Goal: Transaction & Acquisition: Purchase product/service

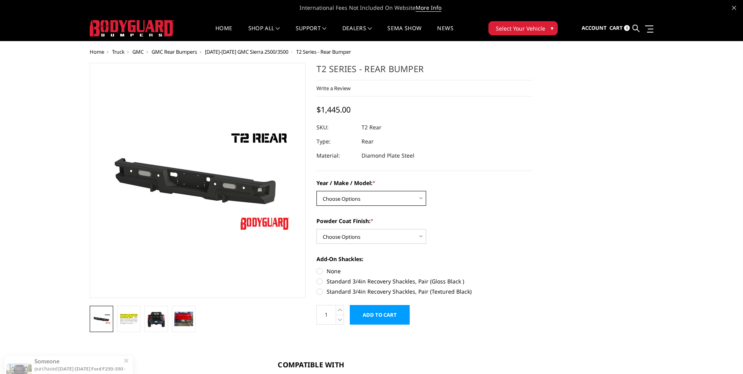
click at [391, 199] on select "Choose Options Chevrolet/GMC 15-19 2500/3500 Chevrolet/GMC 19-24 1500 (Dual Exh…" at bounding box center [371, 198] width 110 height 15
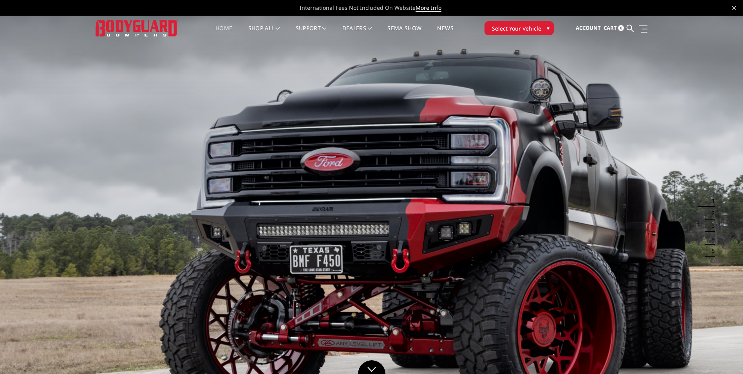
click at [531, 27] on span "Select Your Vehicle" at bounding box center [516, 28] width 49 height 8
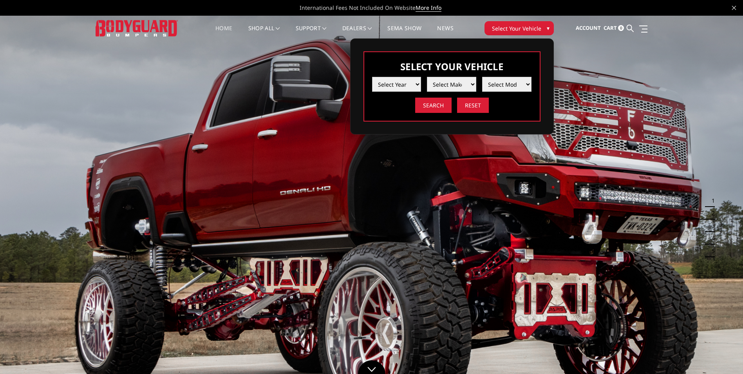
click at [416, 85] on select "Select Year [DATE] 2024 2023 2022 2021 2020 2019 2018 2017 2016 2015 2014 2013 …" at bounding box center [396, 84] width 49 height 15
select select "yr_2024"
click at [372, 77] on select "Select Year [DATE] 2024 2023 2022 2021 2020 2019 2018 2017 2016 2015 2014 2013 …" at bounding box center [396, 84] width 49 height 15
drag, startPoint x: 439, startPoint y: 89, endPoint x: 457, endPoint y: 83, distance: 18.7
click at [457, 83] on select "Select Make Chevrolet Ford GMC Ram Toyota" at bounding box center [451, 84] width 49 height 15
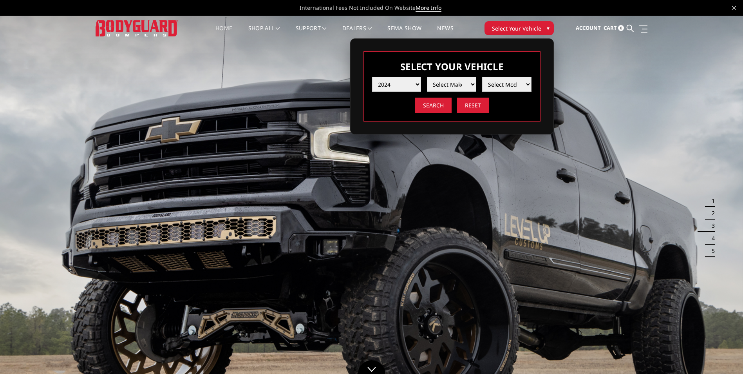
select select "mk_gmc"
click at [427, 77] on select "Select Make Chevrolet Ford GMC Ram Toyota" at bounding box center [451, 84] width 49 height 15
click at [499, 84] on select "Select Model Sierra 1500 Sierra 2500 / 3500" at bounding box center [506, 84] width 49 height 15
select select "md_sierra-2500-3500"
click at [482, 77] on select "Select Model Sierra 1500 Sierra 2500 / 3500" at bounding box center [506, 84] width 49 height 15
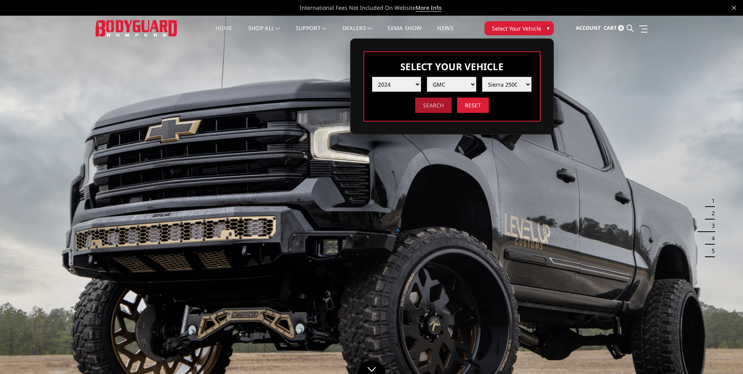
click at [435, 106] on input "Search" at bounding box center [433, 105] width 36 height 15
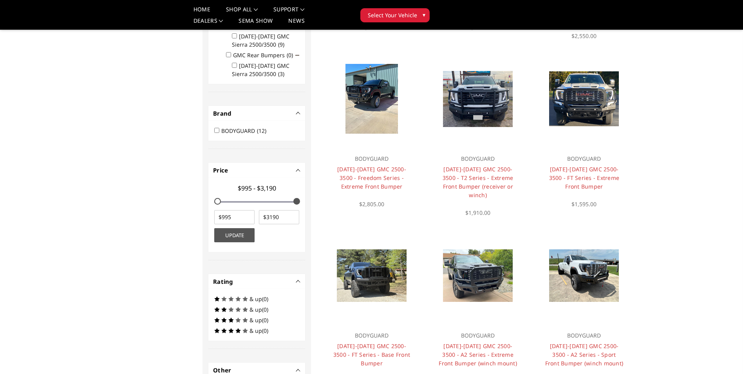
scroll to position [274, 0]
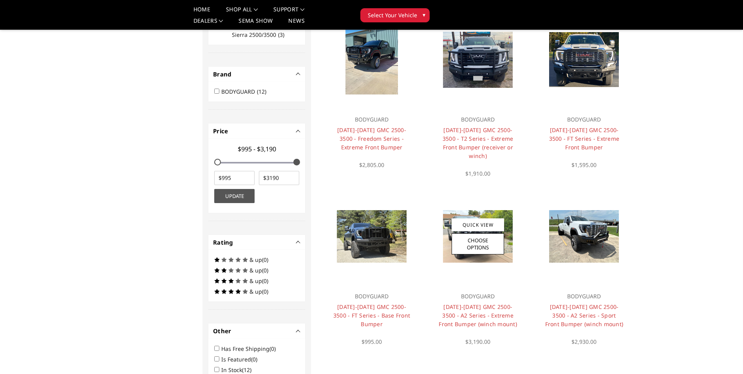
click at [470, 302] on h4 "2024-2025 GMC 2500-3500 - A2 Series - Extreme Front Bumper (winch mount)" at bounding box center [478, 315] width 79 height 26
click at [468, 303] on link "2024-2025 GMC 2500-3500 - A2 Series - Extreme Front Bumper (winch mount)" at bounding box center [478, 315] width 78 height 25
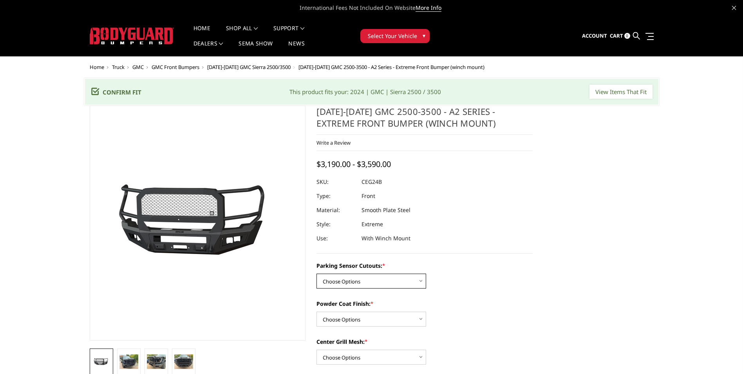
click at [358, 282] on select "Choose Options No - Without Parking Sensor Cutouts Yes - With Parking Sensor Cu…" at bounding box center [371, 280] width 110 height 15
select select "2143"
click at [316, 273] on select "Choose Options No - Without Parking Sensor Cutouts Yes - With Parking Sensor Cu…" at bounding box center [371, 280] width 110 height 15
click at [353, 317] on select "Choose Options Bare Metal Textured Black Powder Coat" at bounding box center [371, 318] width 110 height 15
select select "2145"
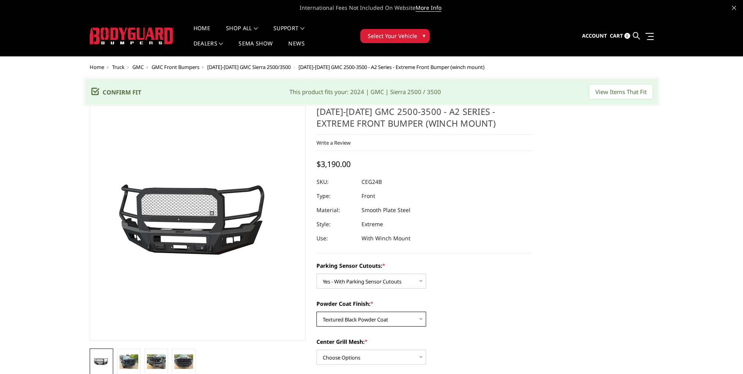
click at [316, 311] on select "Choose Options Bare Metal Textured Black Powder Coat" at bounding box center [371, 318] width 110 height 15
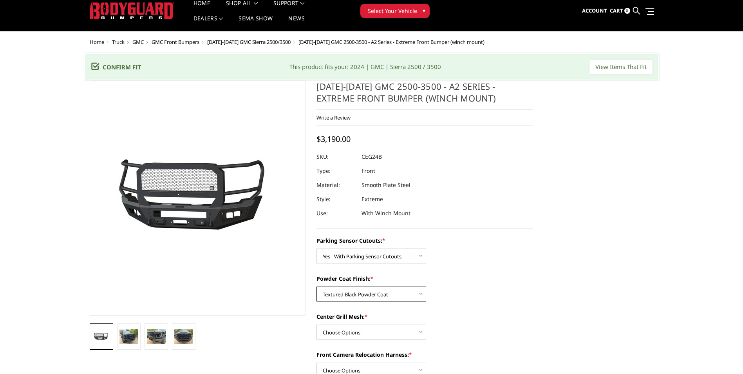
scroll to position [39, 0]
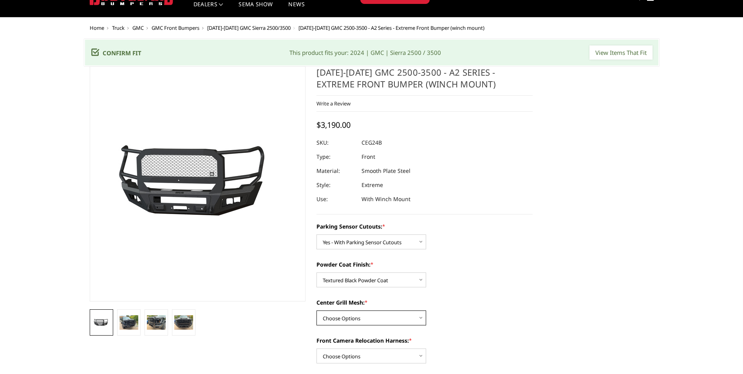
click at [387, 318] on select "Choose Options WITH Center Grill Mesh WITHOUT Center Grill Mesh" at bounding box center [371, 317] width 110 height 15
select select "2147"
click at [316, 310] on select "Choose Options WITH Center Grill Mesh WITHOUT Center Grill Mesh" at bounding box center [371, 317] width 110 height 15
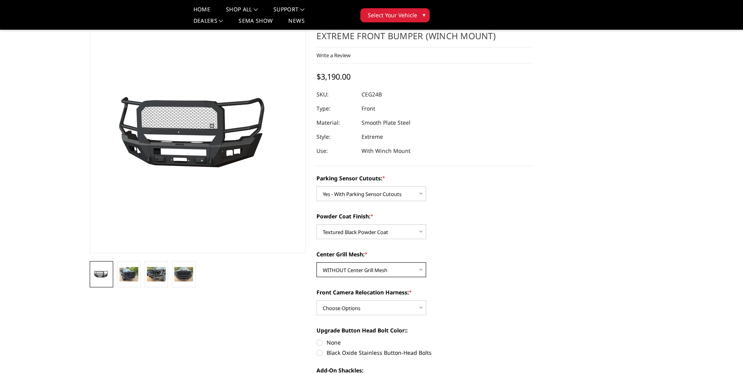
scroll to position [78, 0]
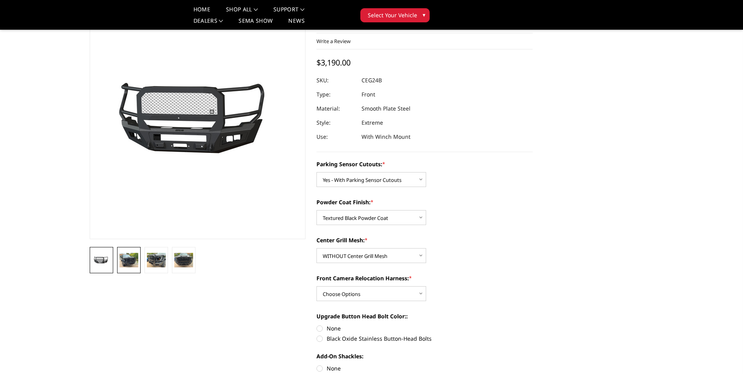
click at [137, 262] on img at bounding box center [128, 260] width 19 height 14
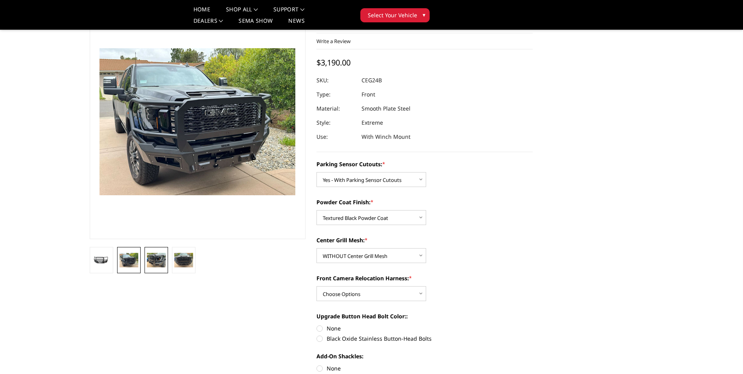
click at [159, 262] on img at bounding box center [156, 260] width 19 height 14
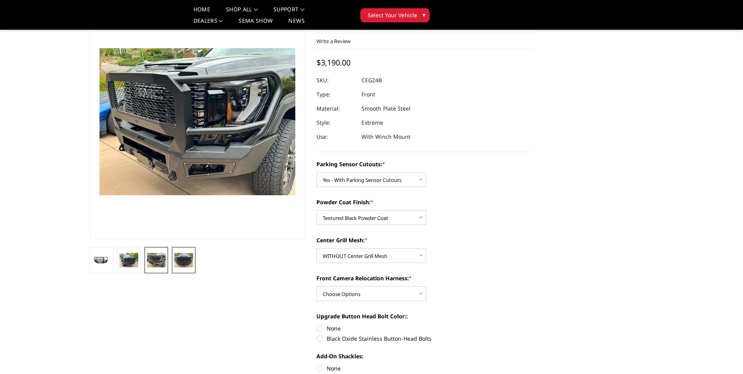
click at [181, 258] on img at bounding box center [183, 260] width 19 height 14
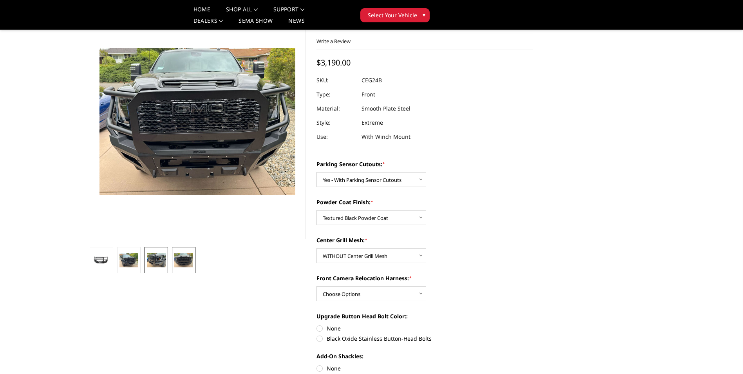
click at [159, 262] on img at bounding box center [156, 260] width 19 height 14
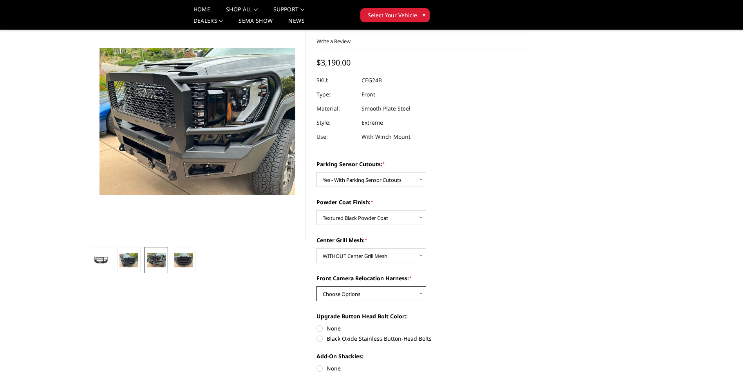
click at [382, 293] on select "Choose Options WITH Front Camera Relocation Harness WITHOUT Front Camera Reloca…" at bounding box center [371, 293] width 110 height 15
select select "2148"
click at [316, 286] on select "Choose Options WITH Front Camera Relocation Harness WITHOUT Front Camera Reloca…" at bounding box center [371, 293] width 110 height 15
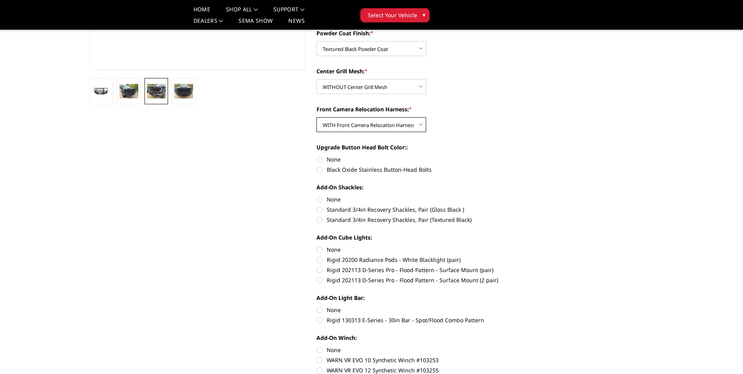
scroll to position [274, 0]
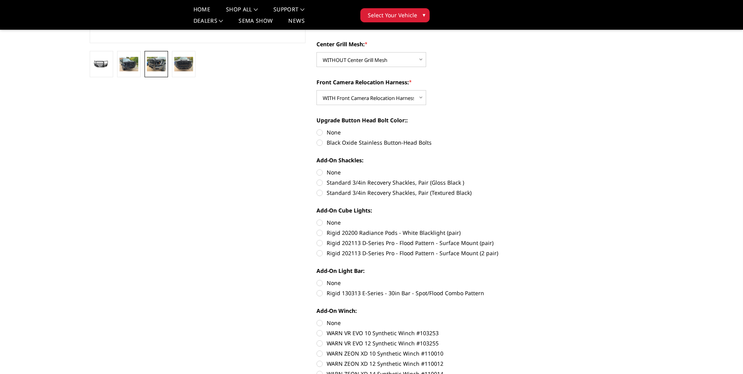
click at [319, 254] on label "Rigid 202113 D-Series Pro - Flood Pattern - Surface Mount (2 pair)" at bounding box center [424, 253] width 216 height 8
click at [533, 239] on input "Rigid 202113 D-Series Pro - Flood Pattern - Surface Mount (2 pair)" at bounding box center [533, 239] width 0 height 0
radio input "true"
click at [323, 193] on label "Standard 3/4in Recovery Shackles, Pair (Textured Black)" at bounding box center [424, 192] width 216 height 8
click at [533, 179] on input "Standard 3/4in Recovery Shackles, Pair (Textured Black)" at bounding box center [533, 178] width 0 height 0
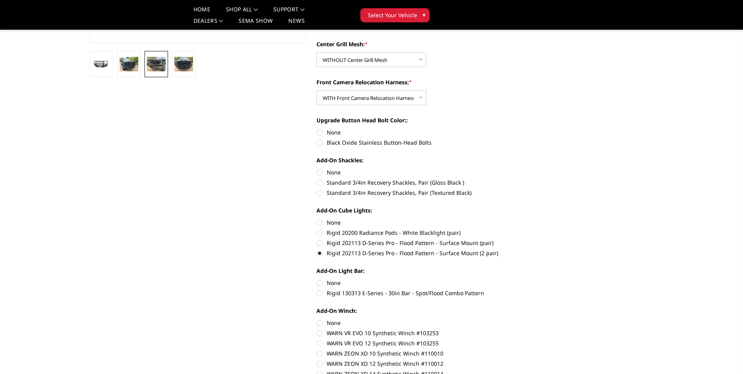
radio input "true"
click at [321, 140] on label "Black Oxide Stainless Button-Head Bolts" at bounding box center [424, 142] width 216 height 8
click at [533, 128] on input "Black Oxide Stainless Button-Head Bolts" at bounding box center [533, 128] width 0 height 0
radio input "true"
click at [321, 293] on label "Rigid 130313 E-Series - 30in Bar - Spot/Flood Combo Pattern" at bounding box center [424, 293] width 216 height 8
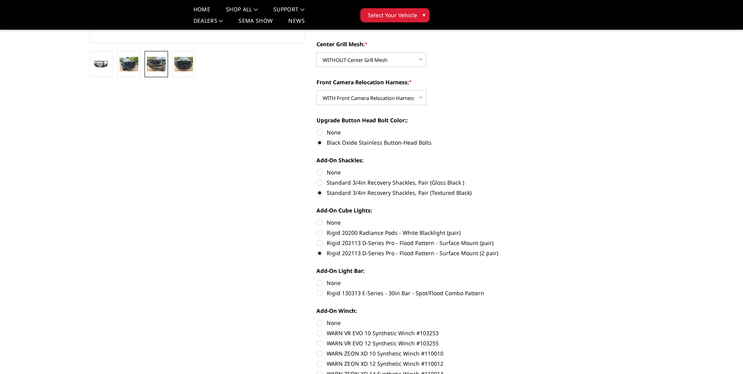
click at [533, 279] on input "Rigid 130313 E-Series - 30in Bar - Spot/Flood Combo Pattern" at bounding box center [533, 278] width 0 height 0
radio input "true"
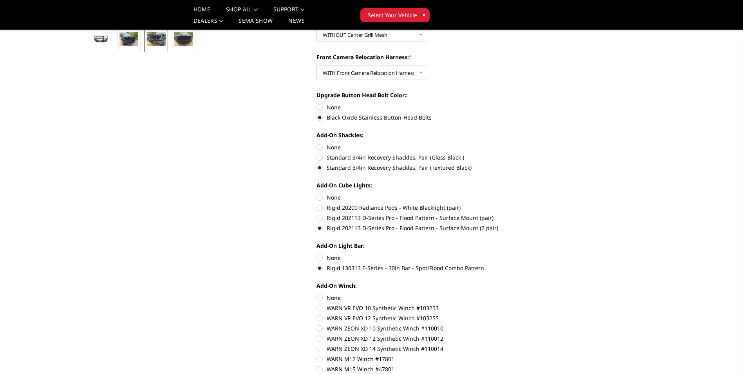
scroll to position [313, 0]
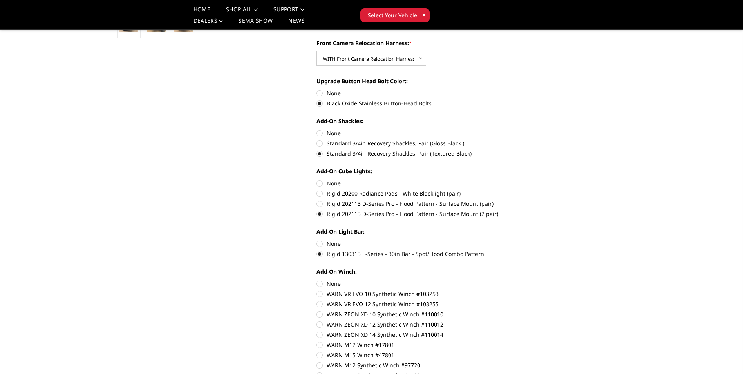
click at [317, 280] on label "None" at bounding box center [424, 283] width 216 height 8
click at [317, 280] on input "None" at bounding box center [316, 279] width 0 height 0
radio input "true"
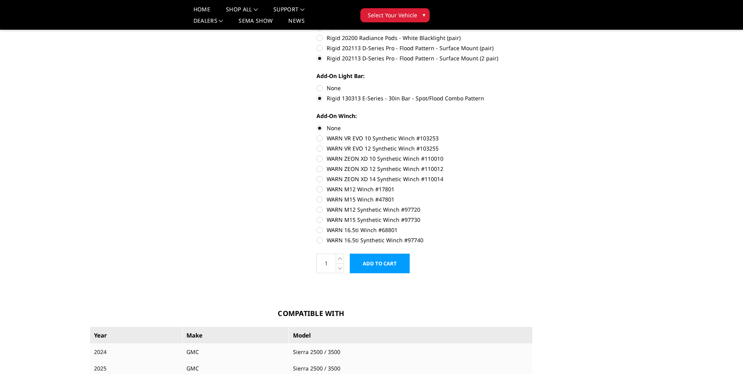
scroll to position [470, 0]
